Goal: Check status: Check status

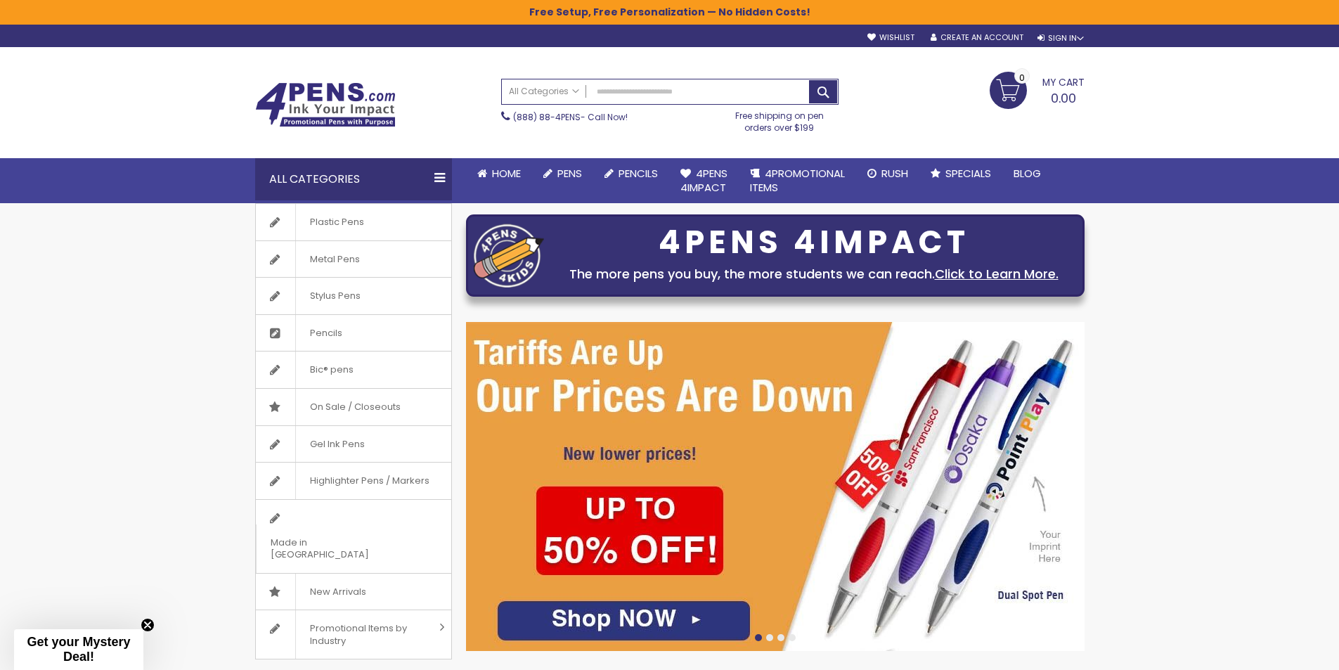
click at [1010, 89] on link "My Cart 0.00 0" at bounding box center [1036, 89] width 95 height 35
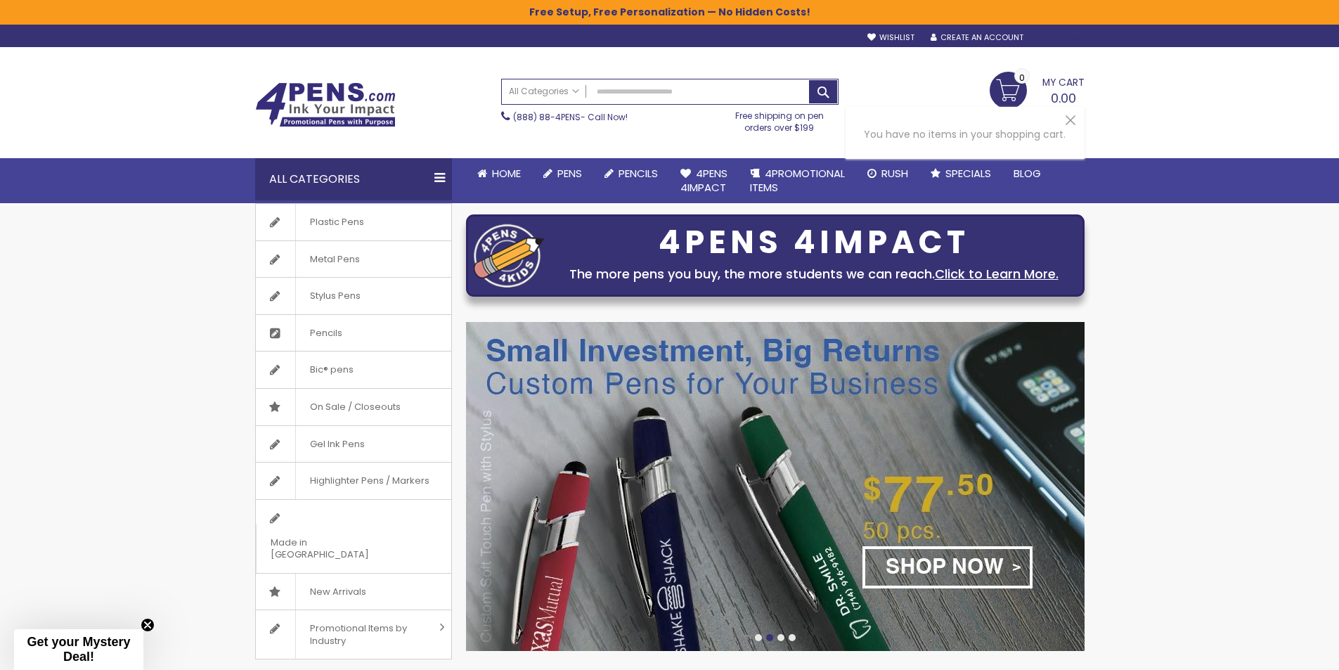
click at [1065, 36] on div "Sign In" at bounding box center [1060, 38] width 46 height 11
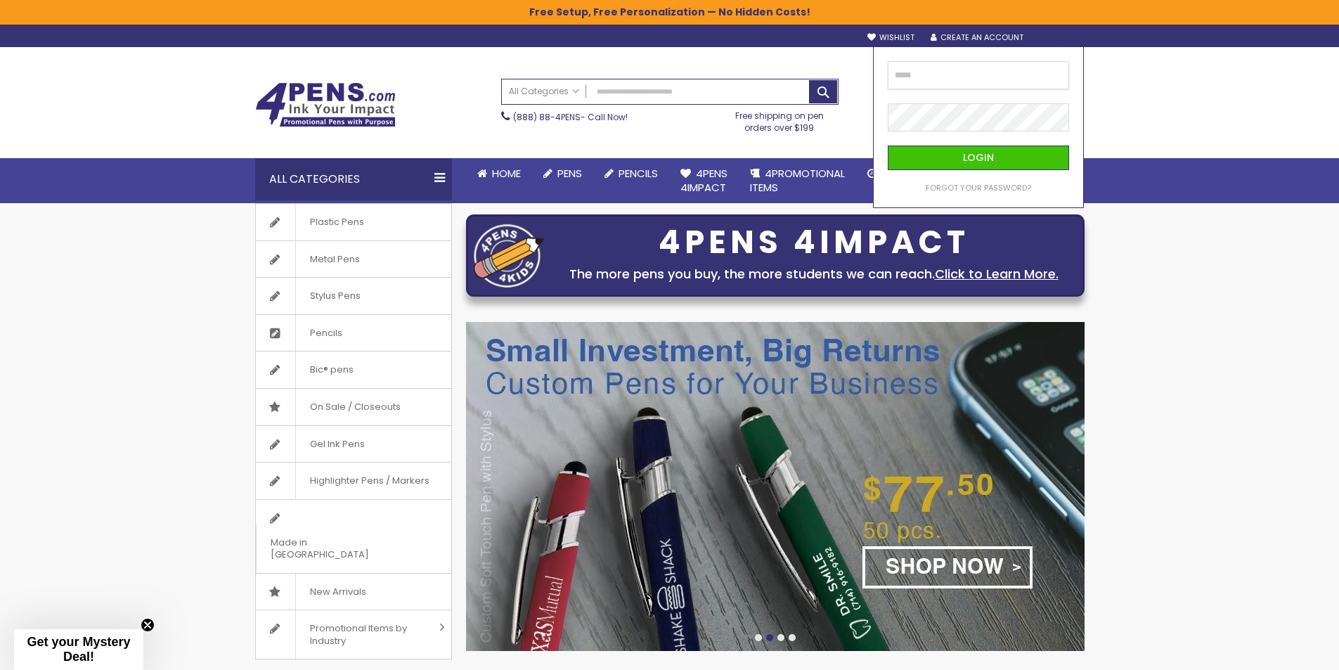
click at [956, 79] on input "email" at bounding box center [978, 75] width 181 height 28
type input "**********"
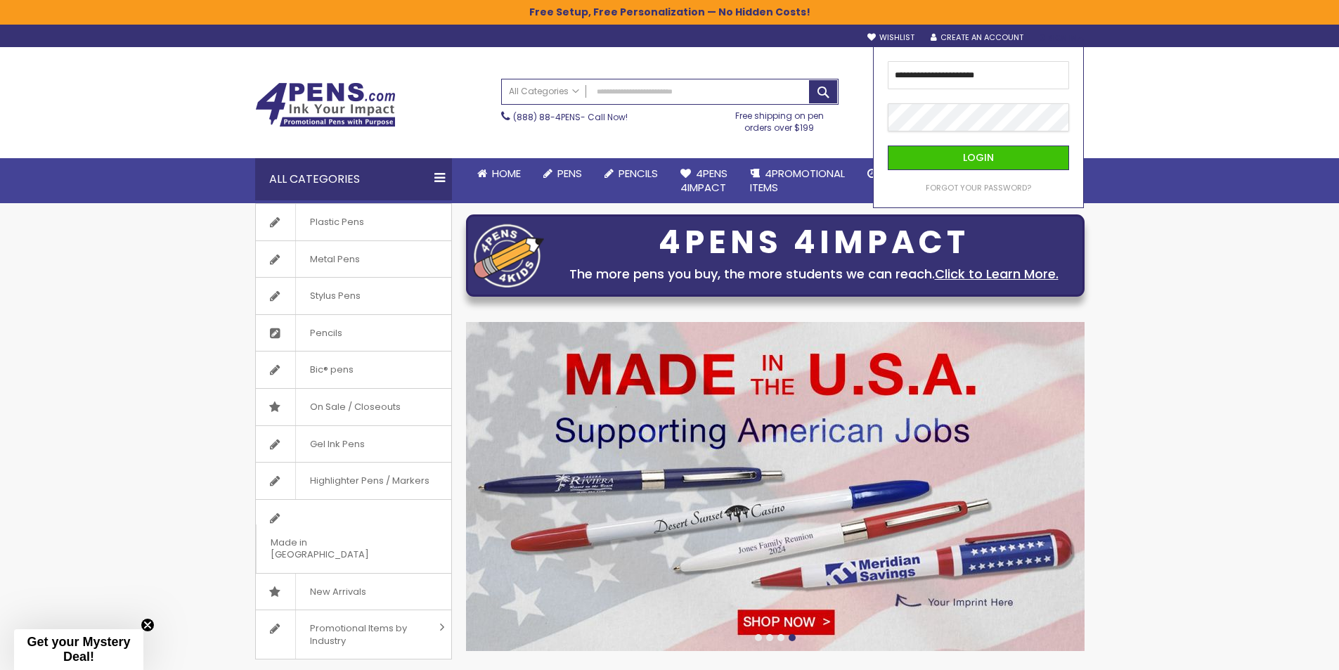
click at [888, 145] on button "Login" at bounding box center [978, 157] width 181 height 25
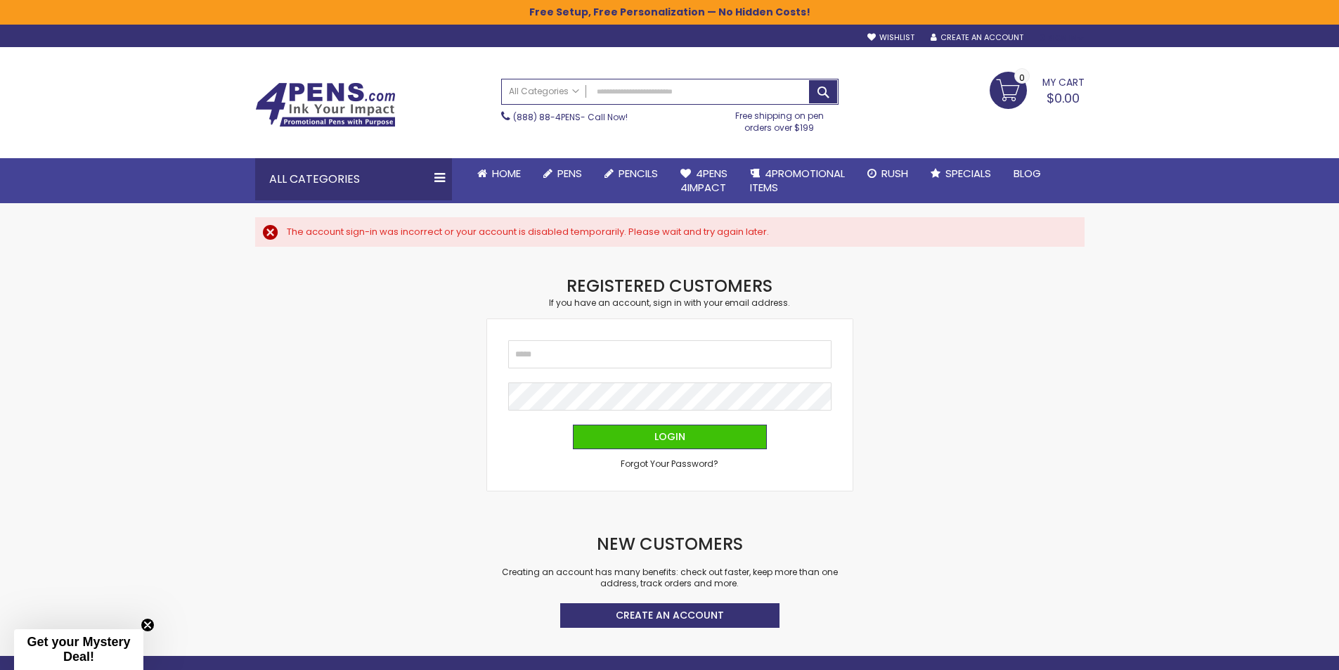
click at [1058, 41] on div "Sign In" at bounding box center [1060, 38] width 46 height 11
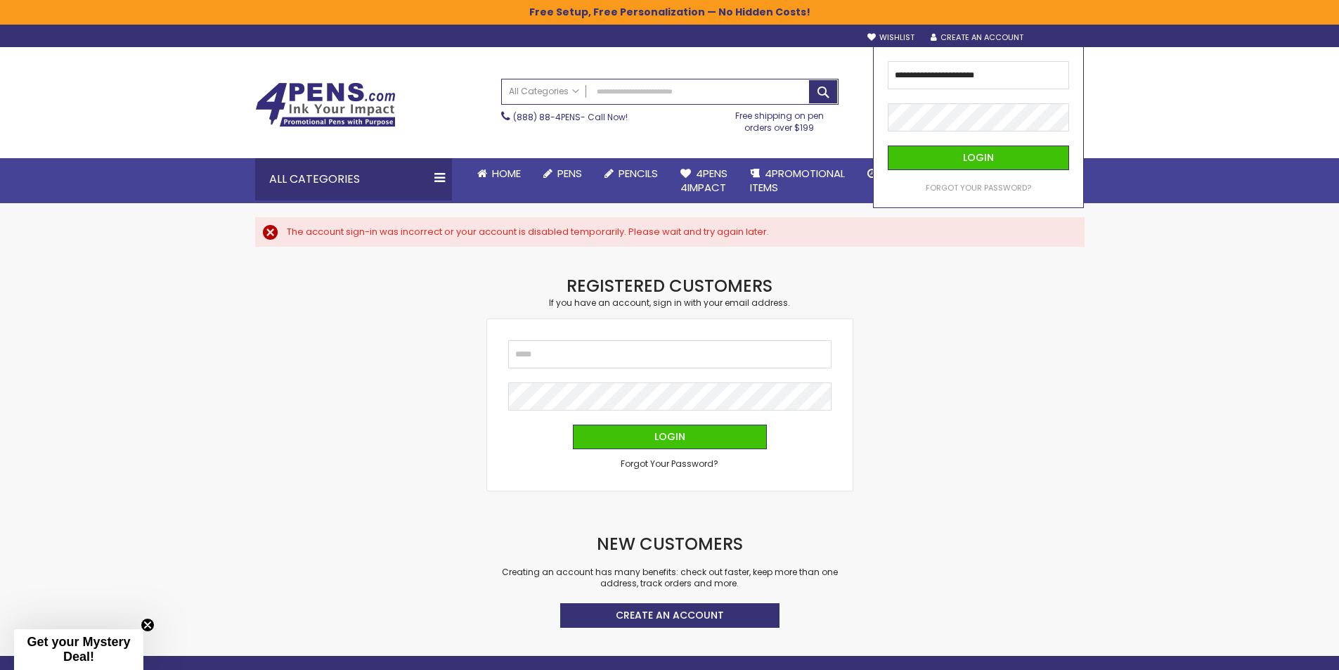
drag, startPoint x: 1041, startPoint y: 394, endPoint x: 1041, endPoint y: 375, distance: 19.0
click at [1041, 390] on div "Checkout as a new customer Creating an account has many benefits: See order and…" at bounding box center [669, 465] width 843 height 381
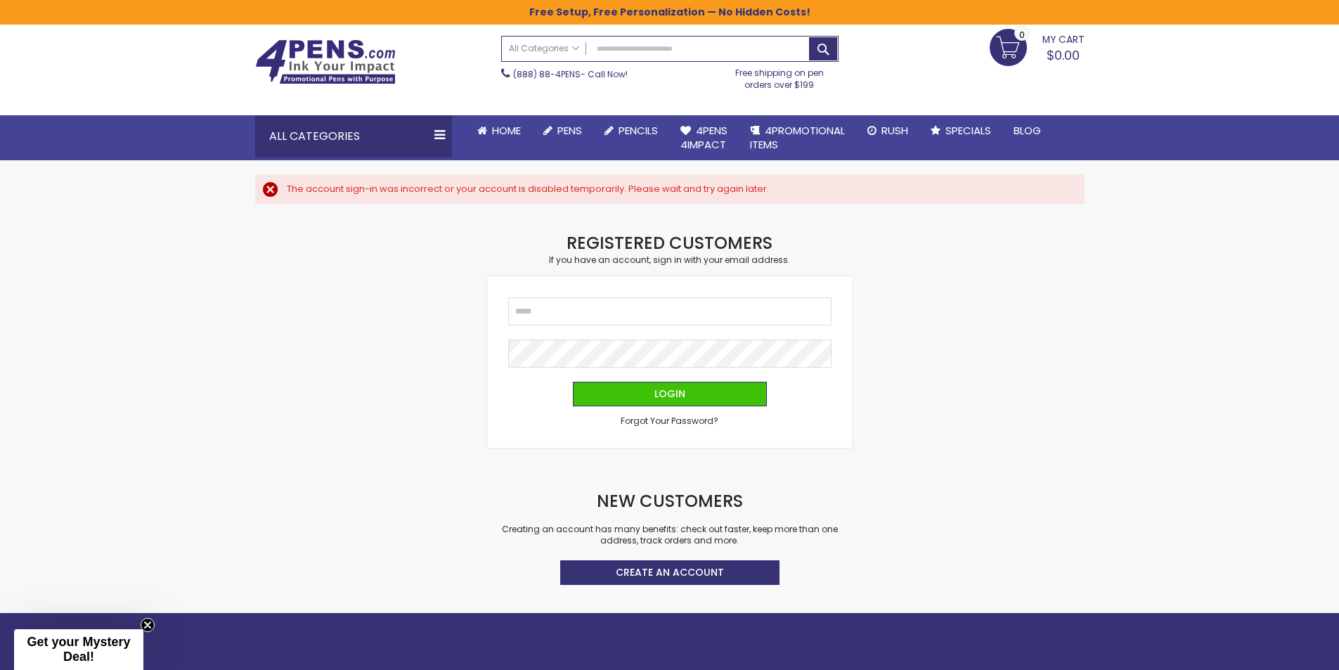
scroll to position [211, 0]
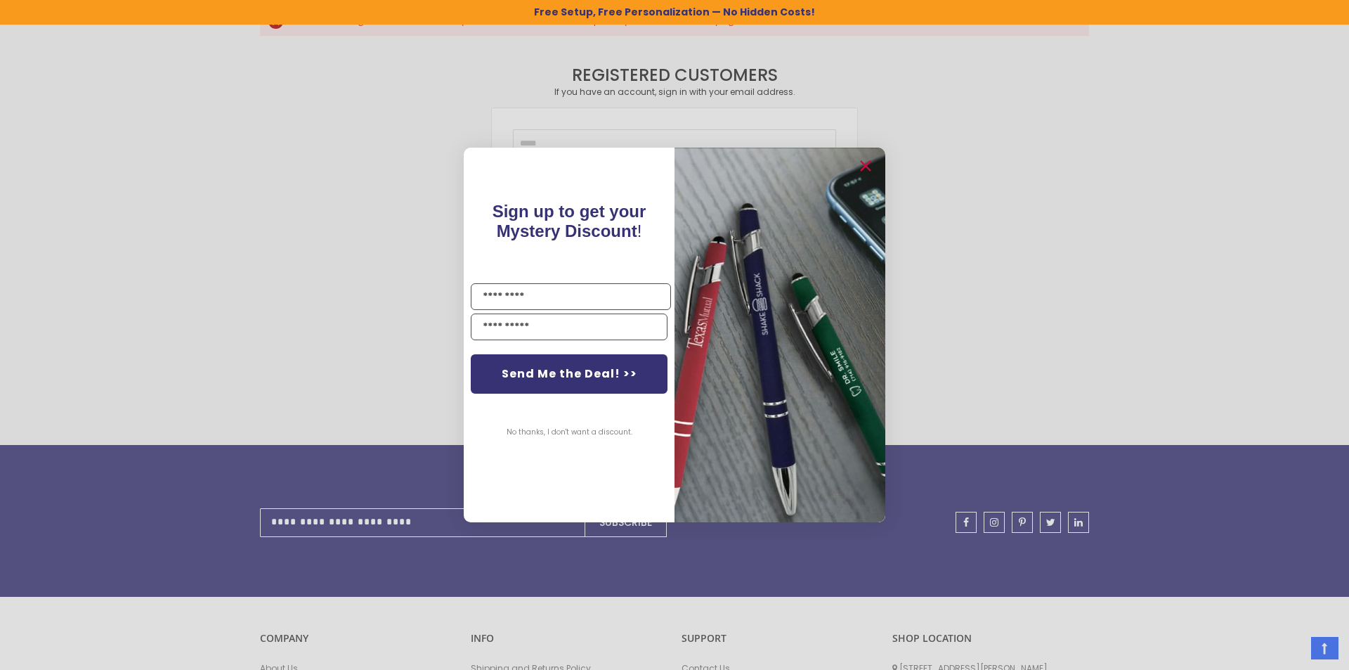
click at [536, 428] on button "No thanks, I don't want a discount." at bounding box center [570, 432] width 140 height 35
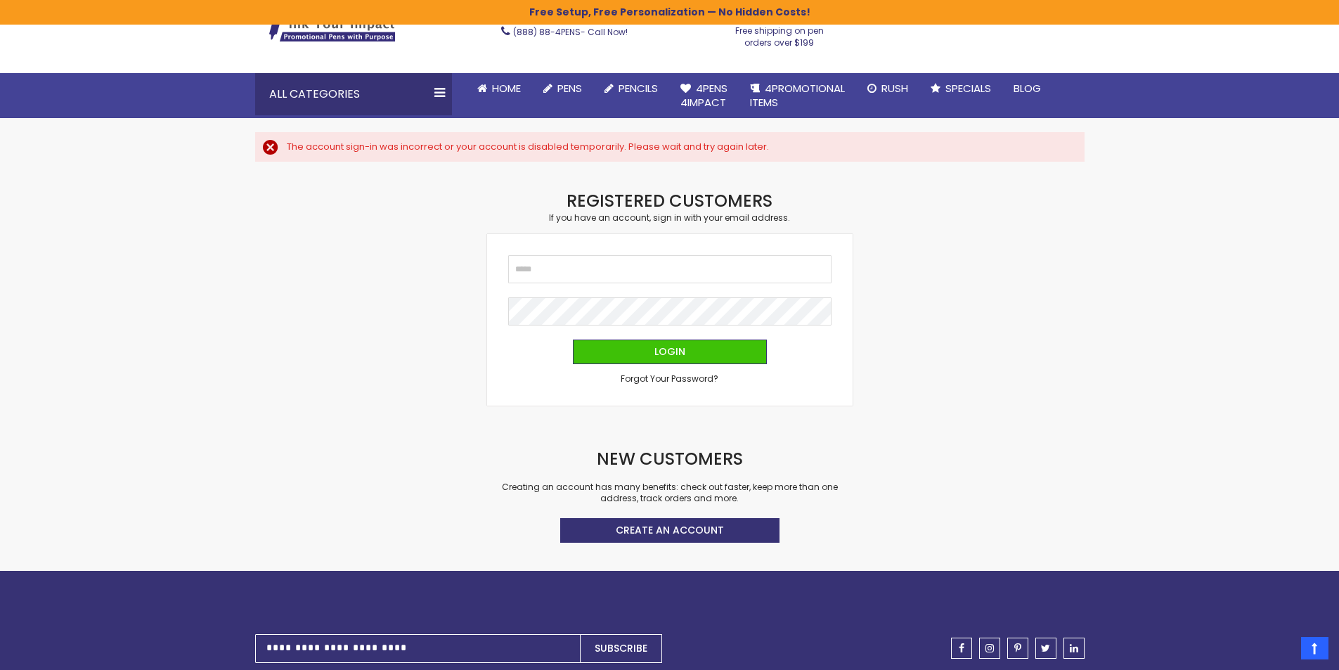
scroll to position [0, 0]
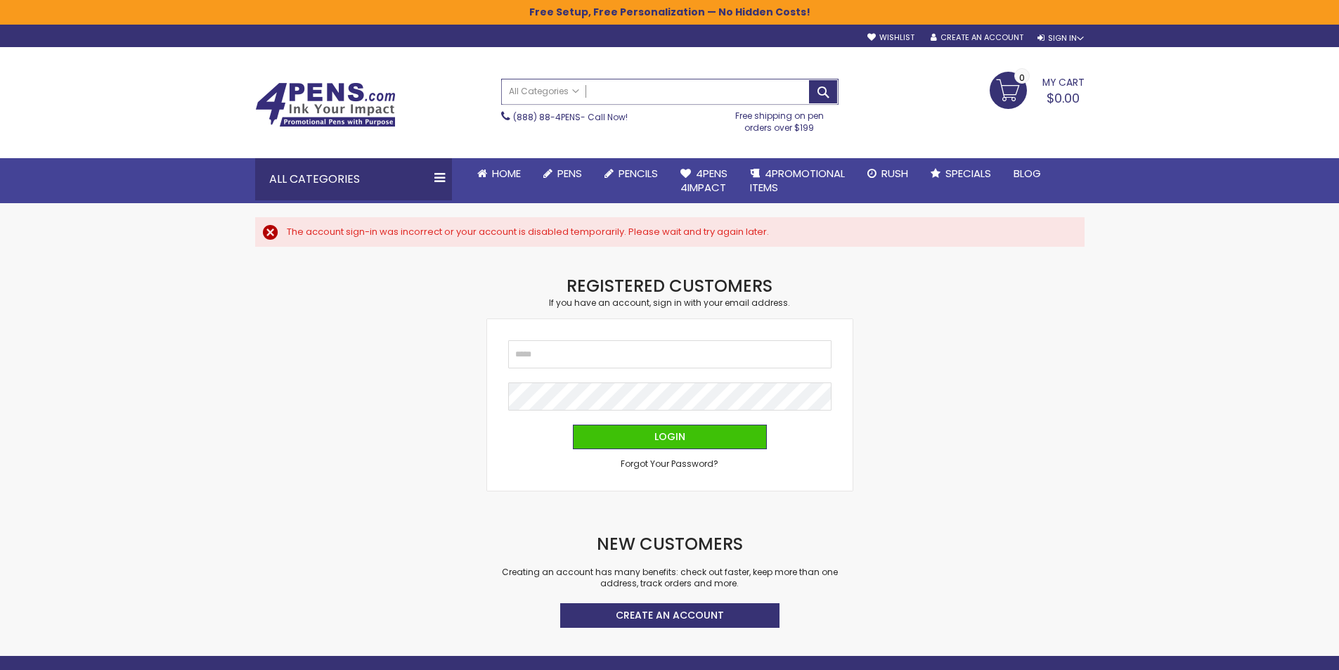
click at [672, 93] on input "Search" at bounding box center [670, 91] width 336 height 25
drag, startPoint x: 1059, startPoint y: 34, endPoint x: 955, endPoint y: 161, distance: 163.8
click at [1059, 33] on div "Sign In" at bounding box center [1060, 38] width 46 height 11
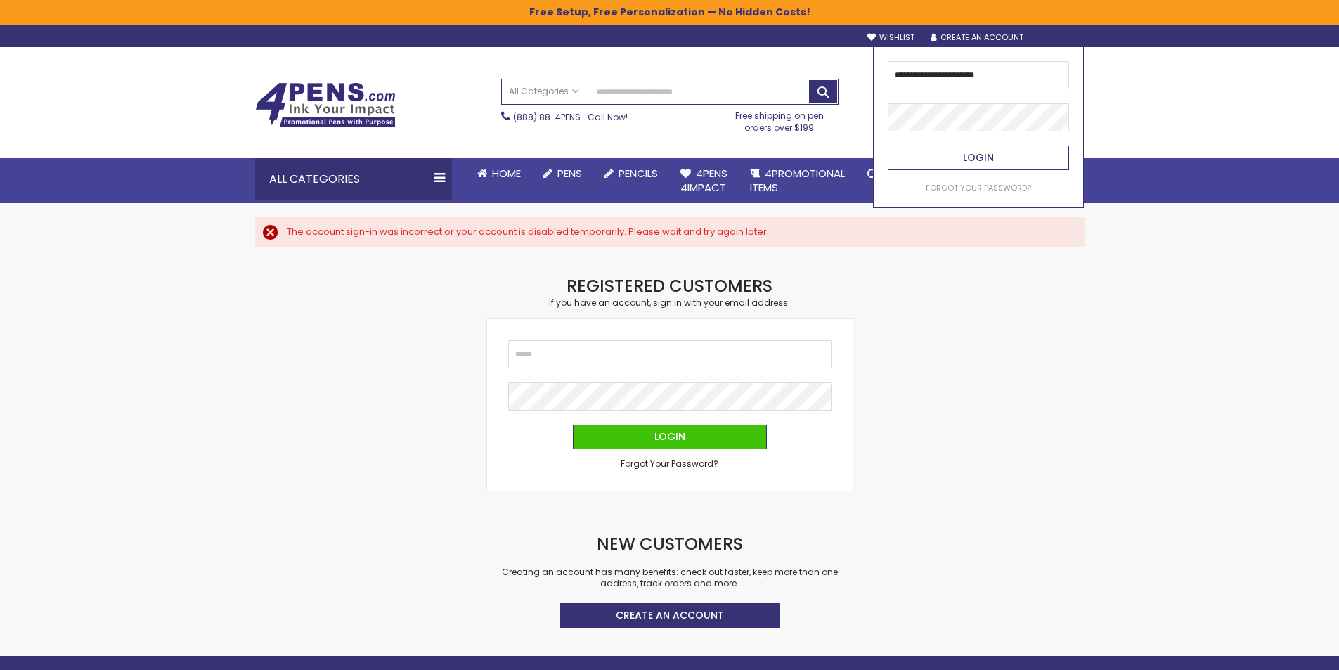
click at [964, 160] on span "Login" at bounding box center [978, 157] width 31 height 14
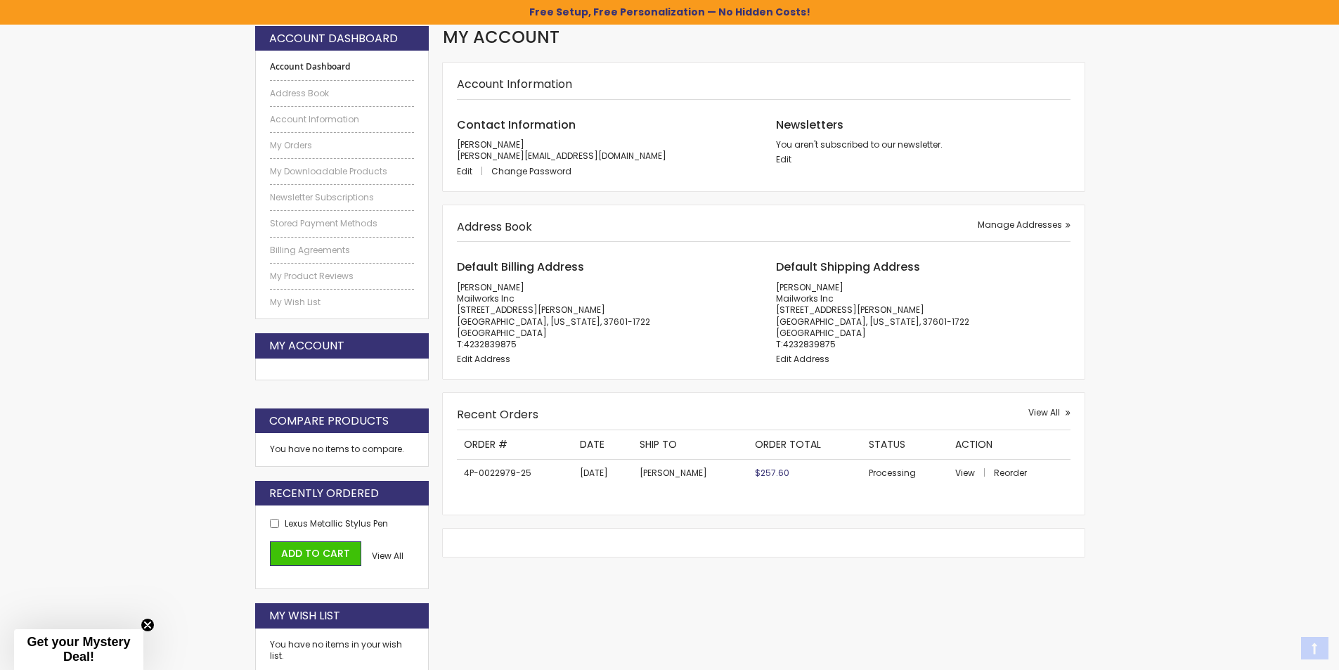
scroll to position [211, 0]
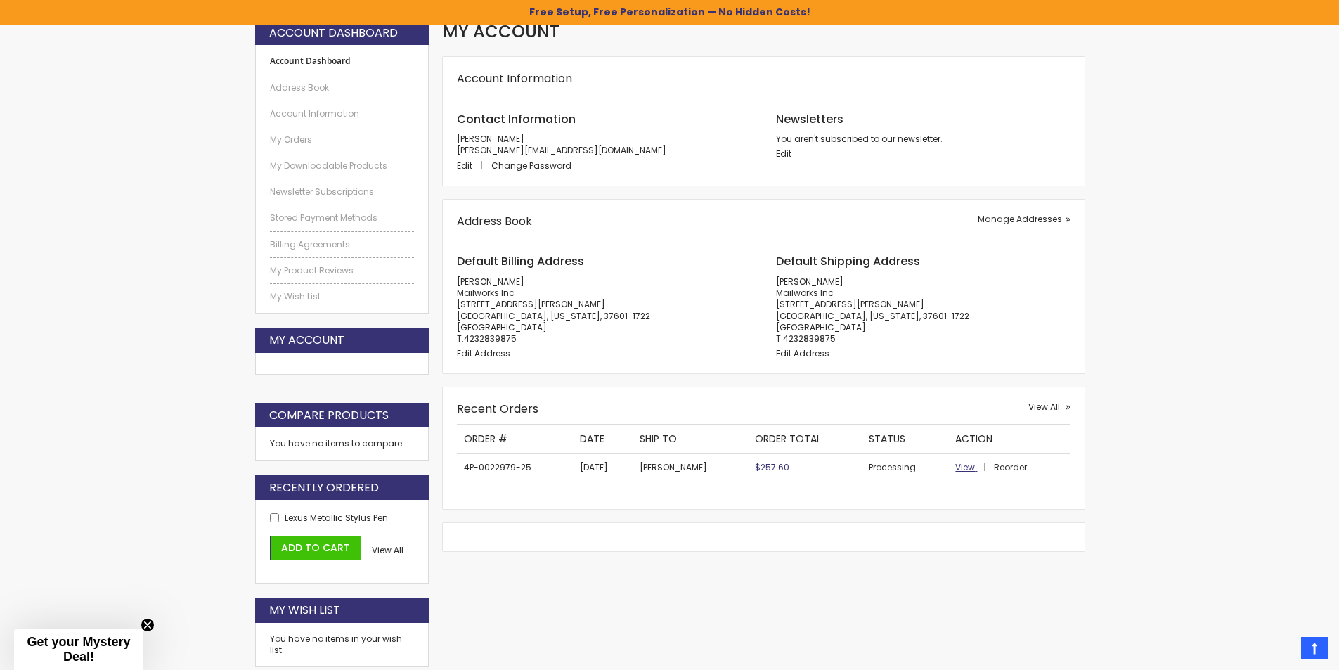
click at [959, 467] on span "View" at bounding box center [965, 467] width 20 height 12
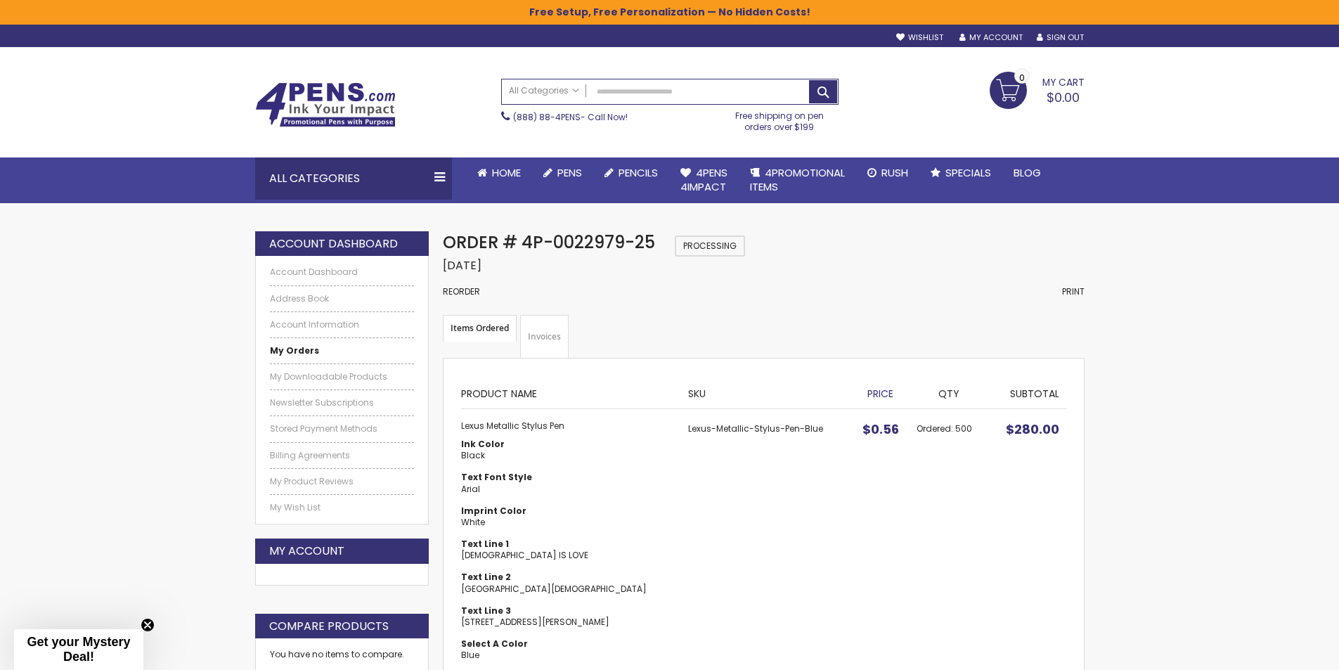
click at [541, 342] on link "Invoices" at bounding box center [544, 337] width 48 height 44
click at [470, 336] on strong "Items Ordered" at bounding box center [480, 328] width 74 height 27
click at [472, 329] on strong "Items Ordered" at bounding box center [480, 328] width 74 height 27
click at [546, 335] on link "Invoices" at bounding box center [544, 337] width 48 height 44
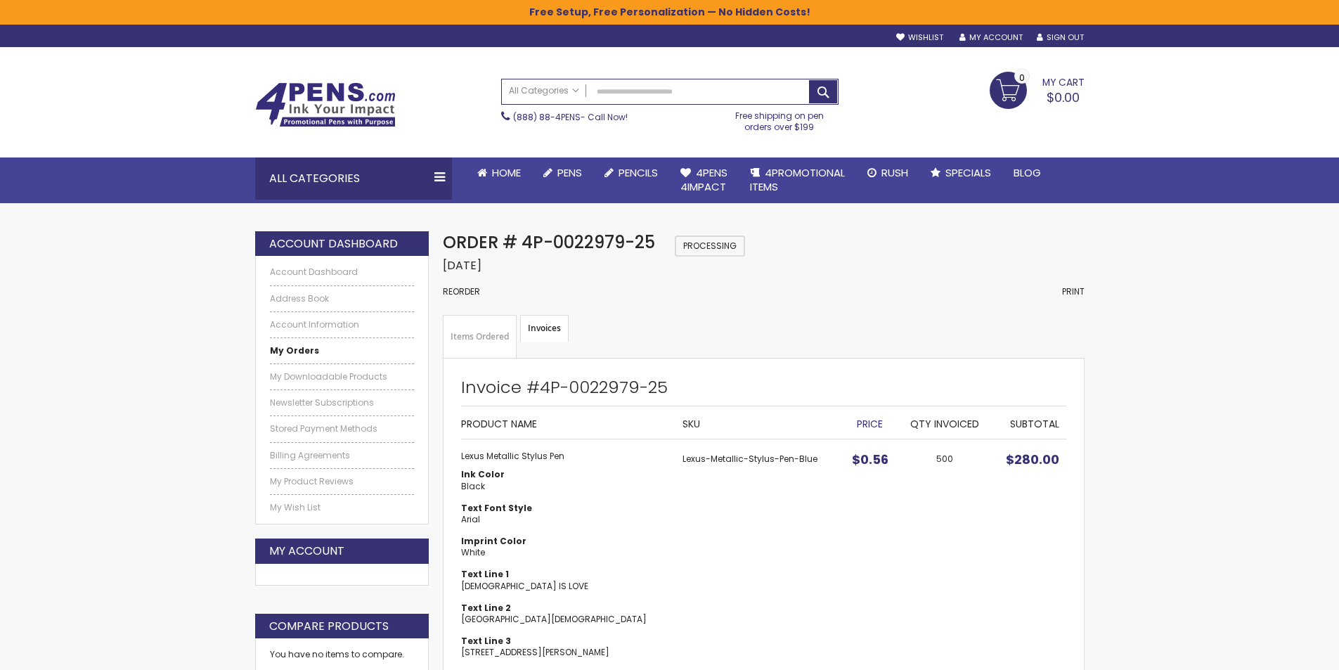
click at [540, 331] on strong "Invoices" at bounding box center [544, 328] width 48 height 27
click at [644, 346] on ul "Items Ordered Invoices" at bounding box center [763, 337] width 641 height 44
